Goal: Task Accomplishment & Management: Use online tool/utility

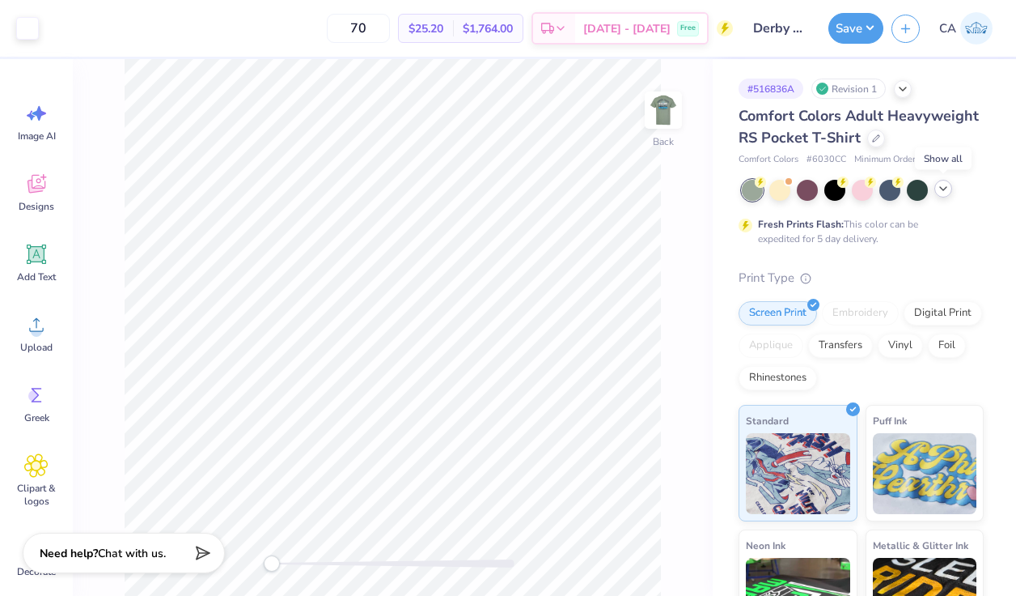
click at [946, 189] on icon at bounding box center [943, 188] width 13 height 13
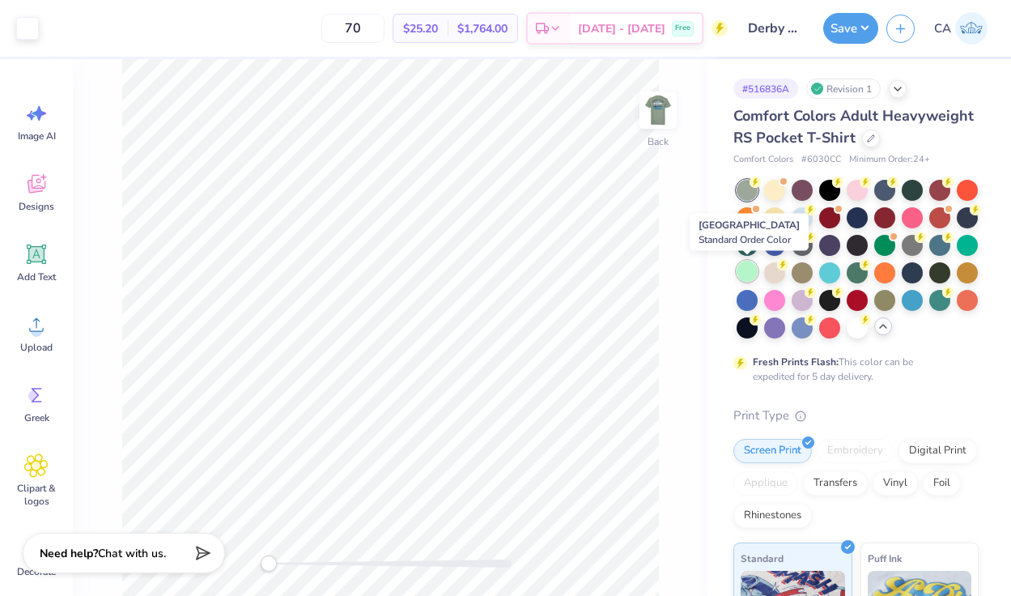
click at [749, 273] on div at bounding box center [746, 271] width 21 height 21
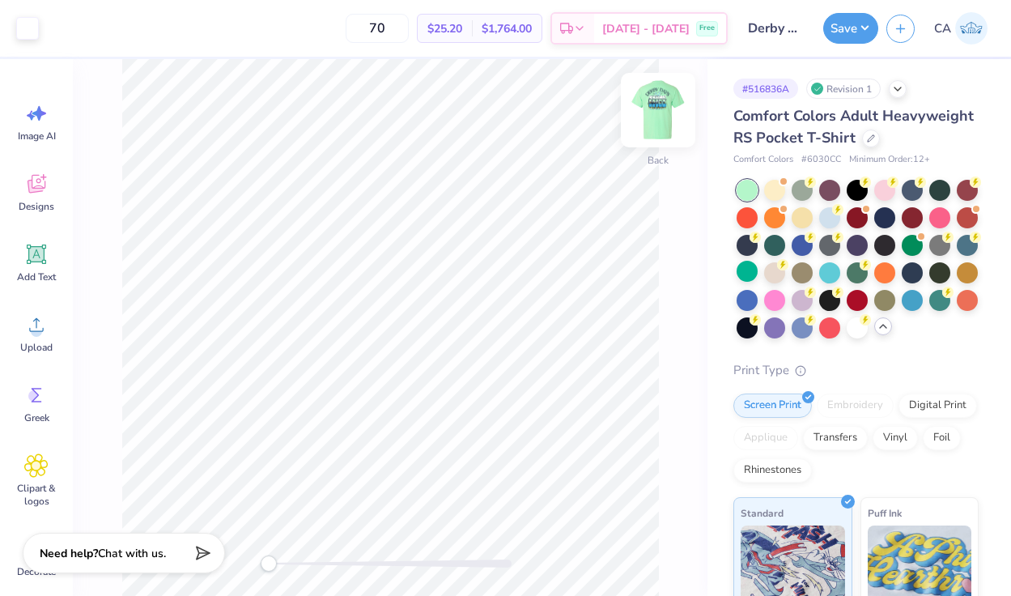
click at [662, 116] on img at bounding box center [657, 110] width 65 height 65
click at [662, 116] on img at bounding box center [658, 110] width 32 height 32
drag, startPoint x: 653, startPoint y: 109, endPoint x: 869, endPoint y: 21, distance: 233.4
click at [653, 109] on img at bounding box center [658, 110] width 32 height 32
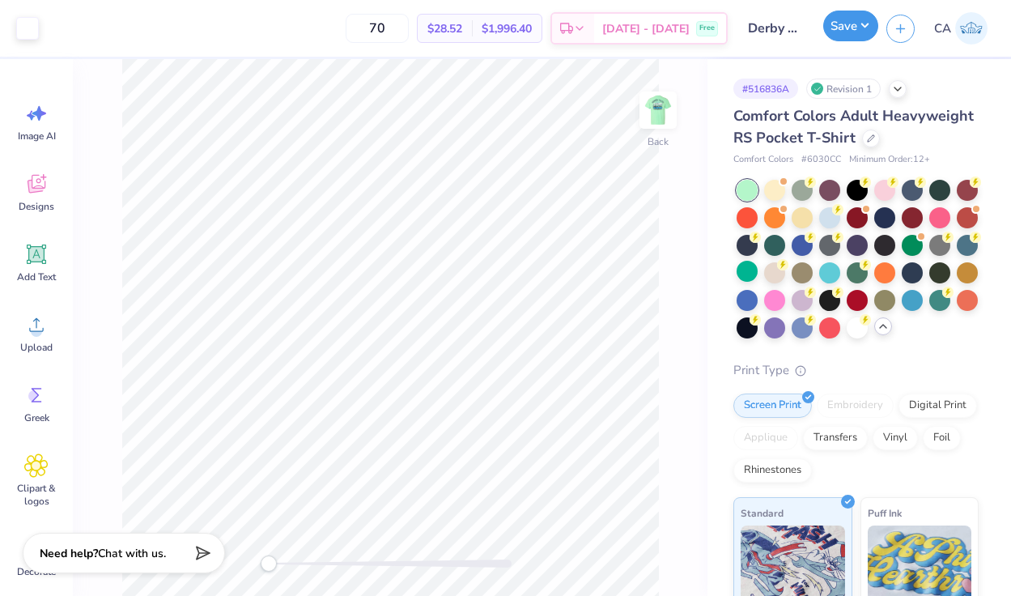
click at [865, 29] on button "Save" at bounding box center [850, 26] width 55 height 31
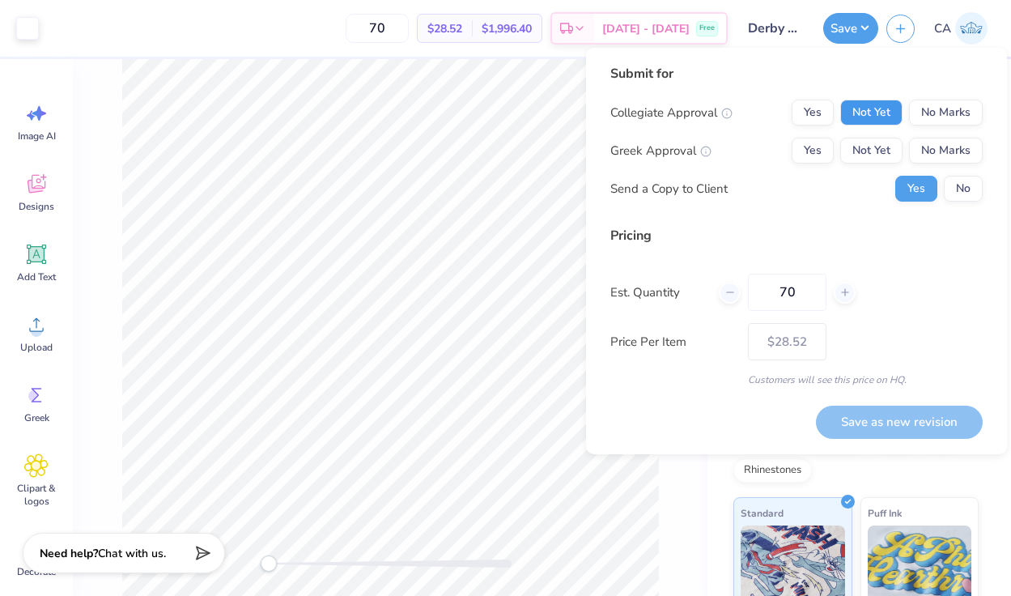
click at [875, 116] on button "Not Yet" at bounding box center [871, 113] width 62 height 26
click at [874, 150] on button "Not Yet" at bounding box center [871, 151] width 62 height 26
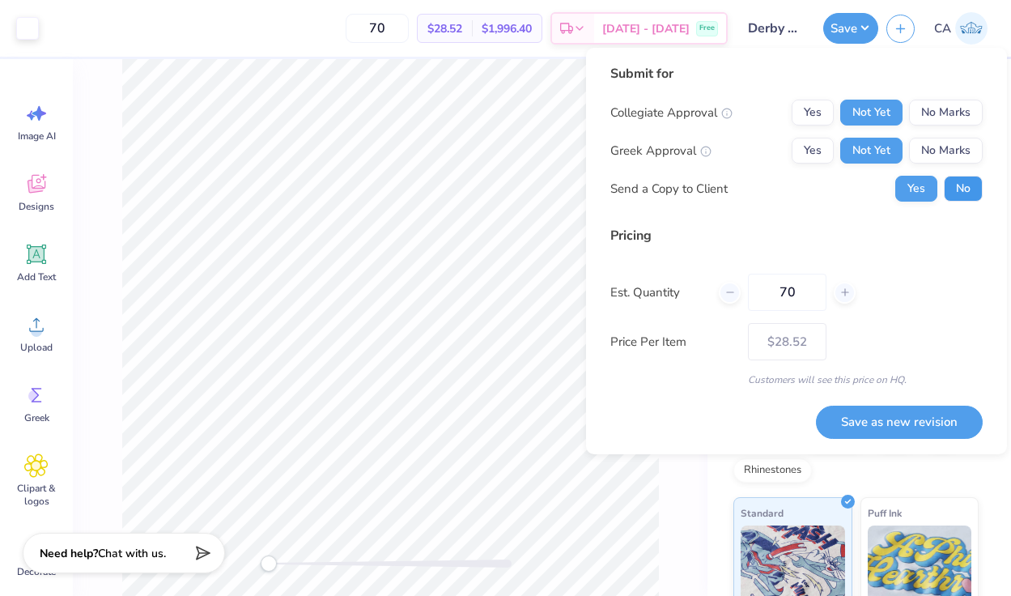
click at [955, 193] on button "No" at bounding box center [962, 189] width 39 height 26
click at [892, 418] on button "Save as new revision" at bounding box center [899, 421] width 167 height 33
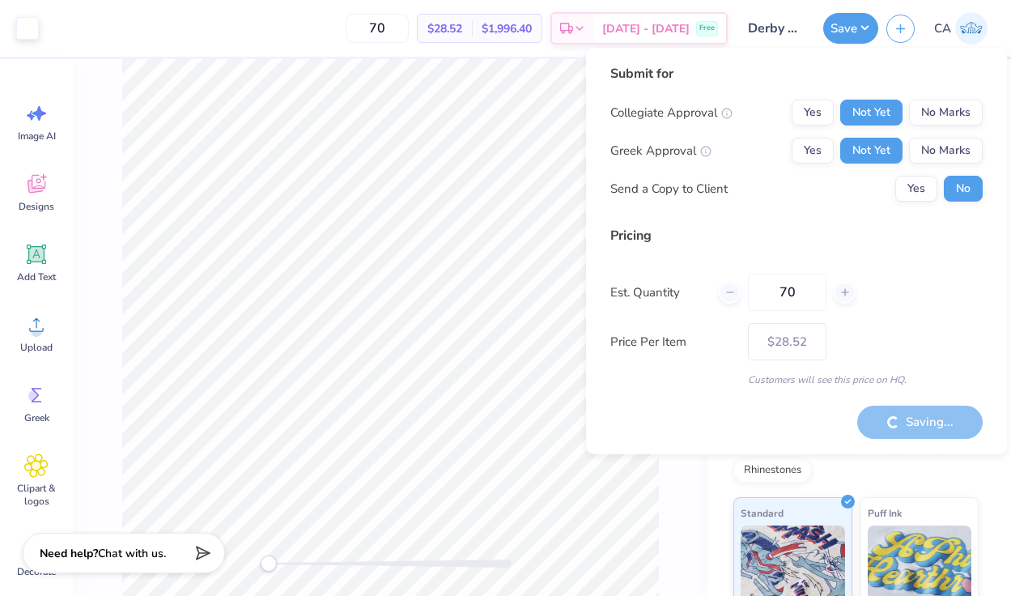
type input "– –"
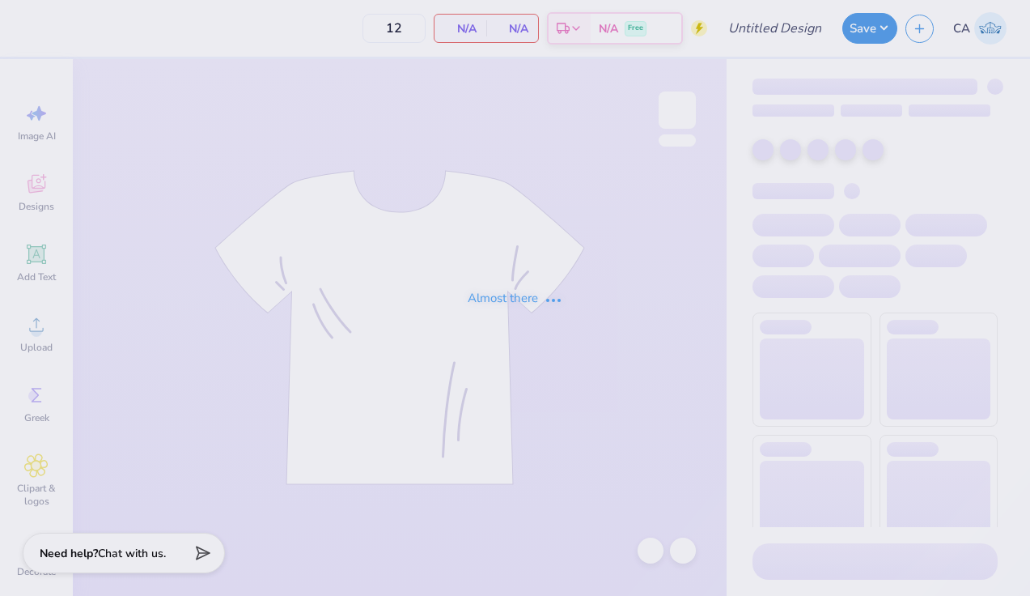
type input "Derby Days Green T-Shirt"
type input "70"
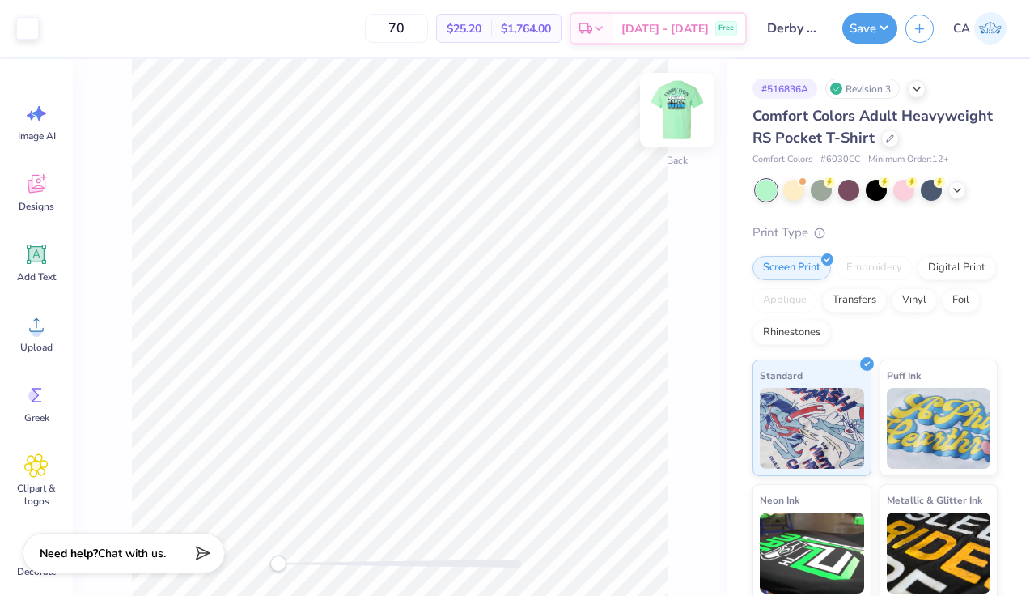
click at [678, 101] on img at bounding box center [677, 110] width 65 height 65
click at [83, 27] on div at bounding box center [85, 26] width 23 height 23
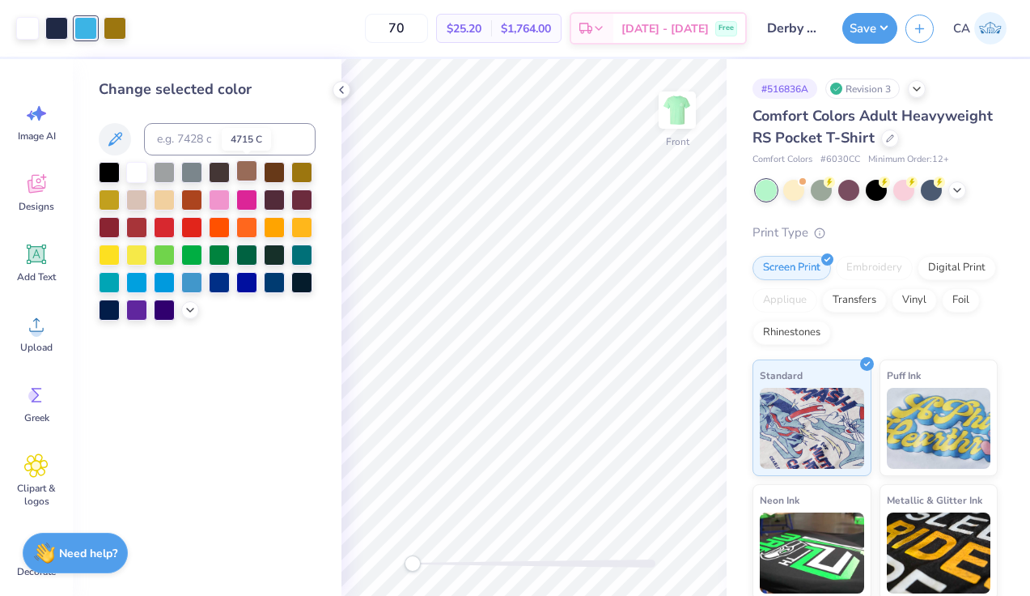
click at [244, 167] on div at bounding box center [246, 170] width 21 height 21
click at [343, 87] on icon at bounding box center [341, 89] width 13 height 13
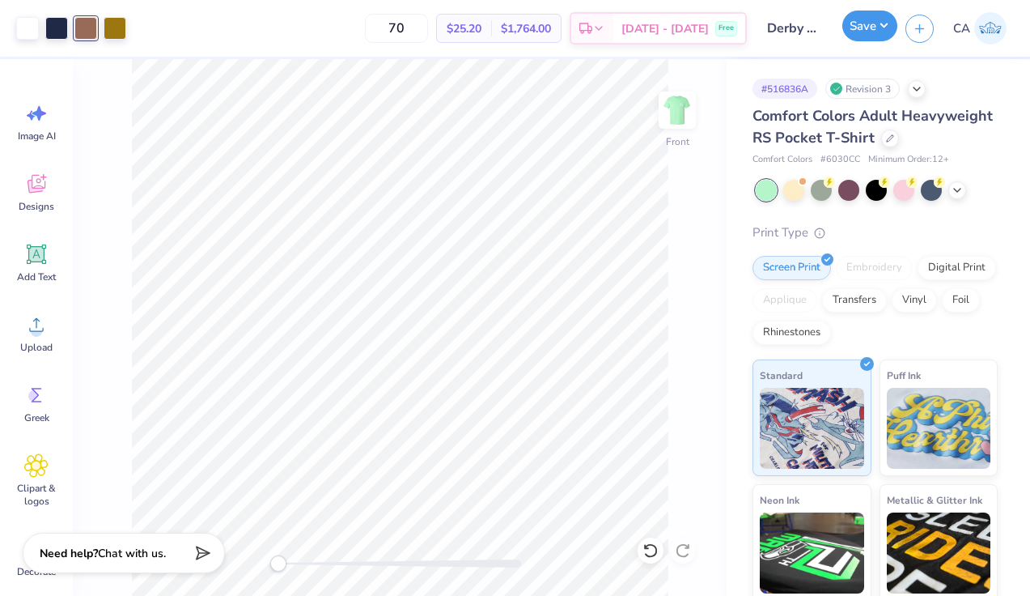
click at [875, 26] on button "Save" at bounding box center [869, 26] width 55 height 31
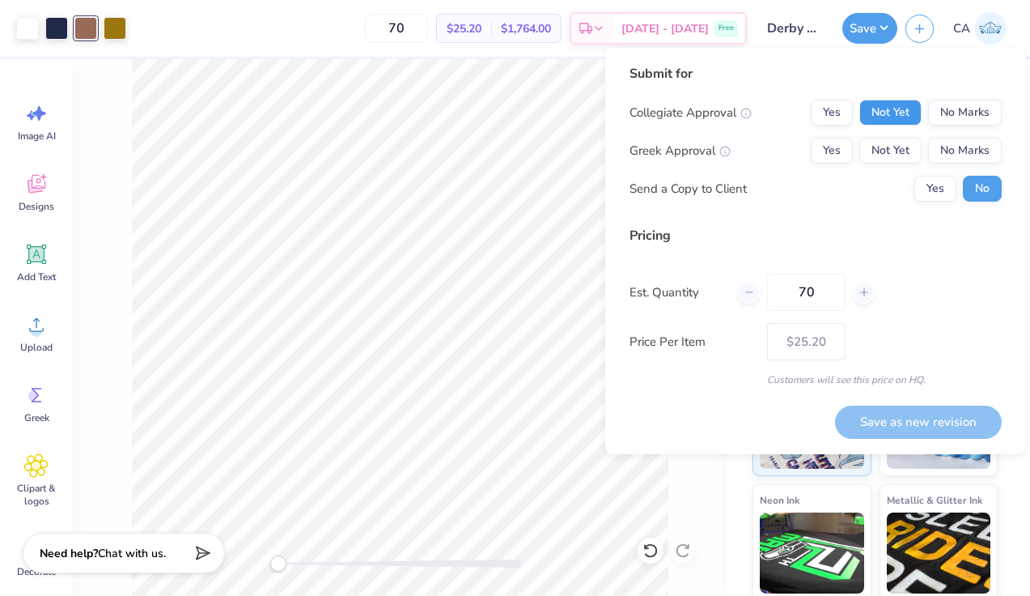
click at [897, 112] on button "Not Yet" at bounding box center [890, 113] width 62 height 26
click at [897, 145] on button "Not Yet" at bounding box center [890, 151] width 62 height 26
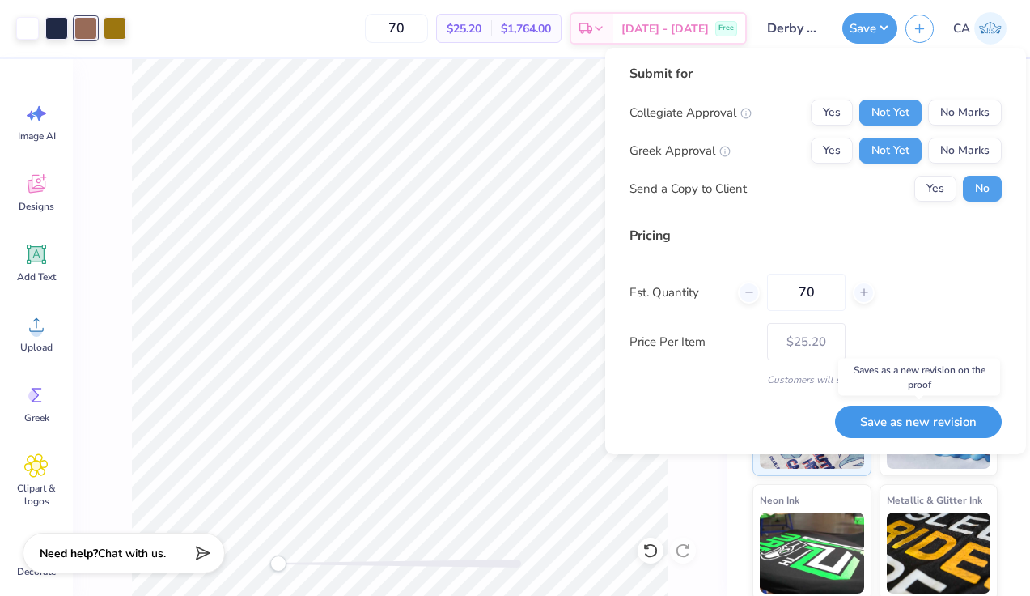
click at [916, 421] on button "Save as new revision" at bounding box center [918, 421] width 167 height 33
type input "$25.20"
